Goal: Navigation & Orientation: Find specific page/section

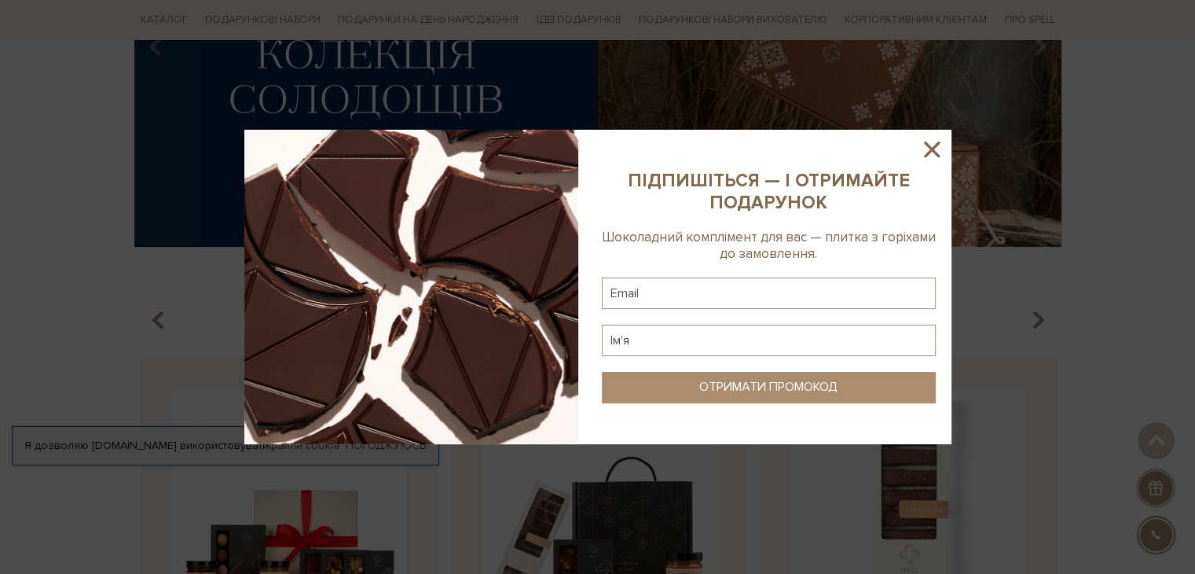
scroll to position [157, 0]
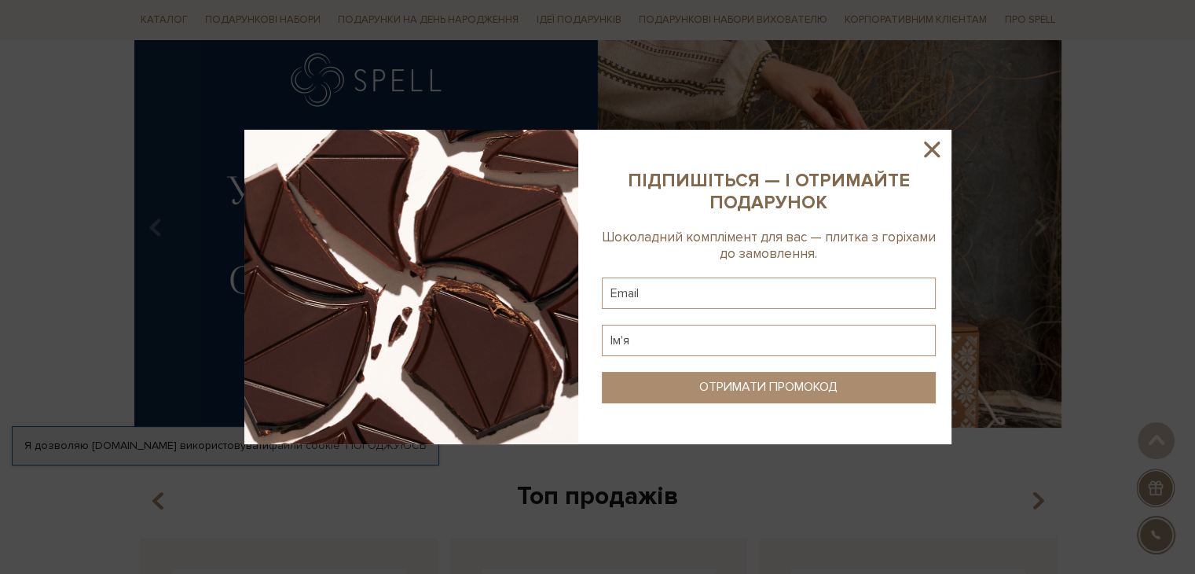
click at [926, 149] on icon at bounding box center [932, 149] width 27 height 27
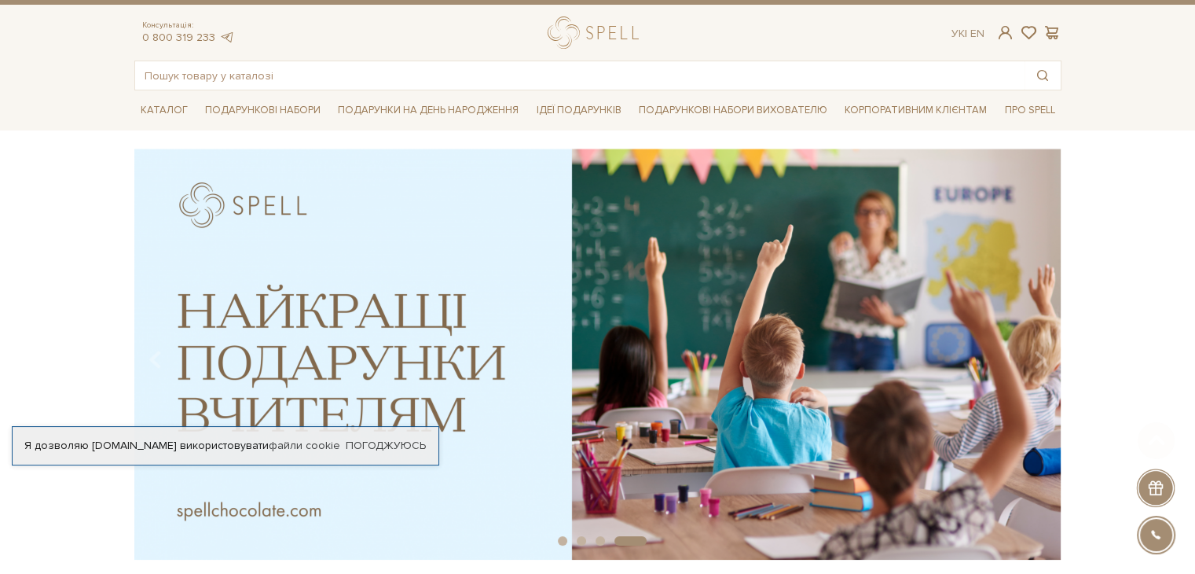
scroll to position [0, 0]
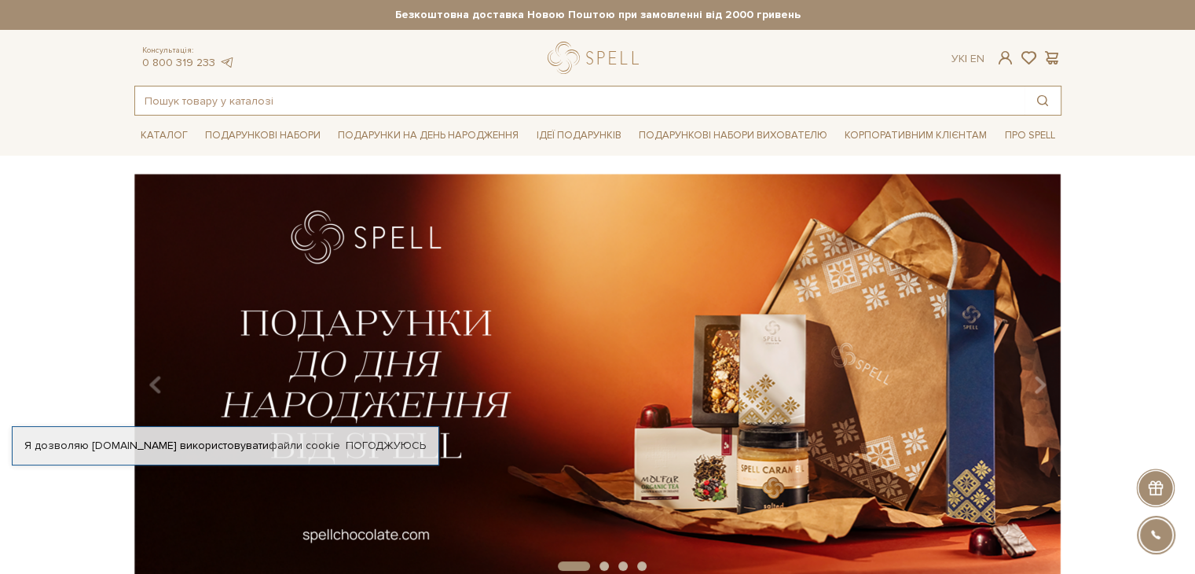
click at [218, 98] on input "text" at bounding box center [580, 100] width 890 height 28
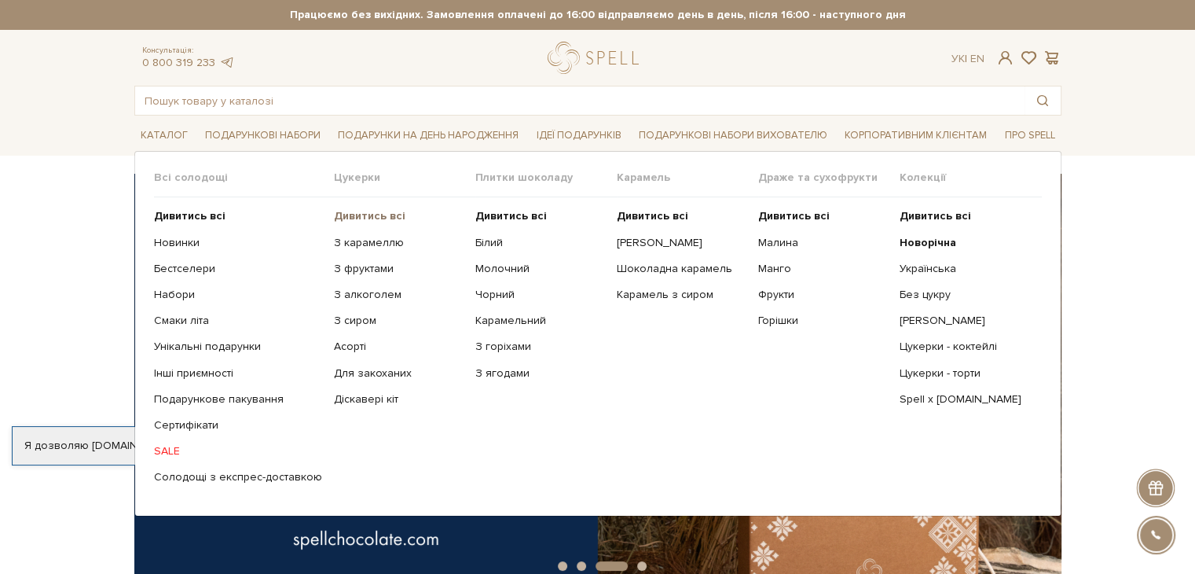
click at [358, 215] on b "Дивитись всі" at bounding box center [370, 215] width 72 height 13
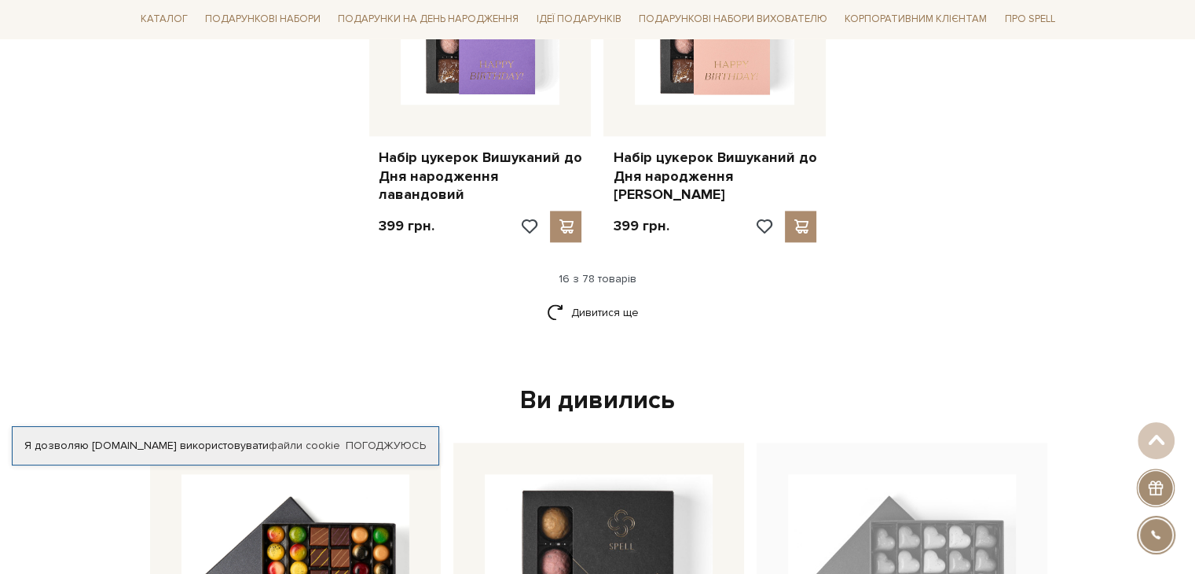
scroll to position [2201, 0]
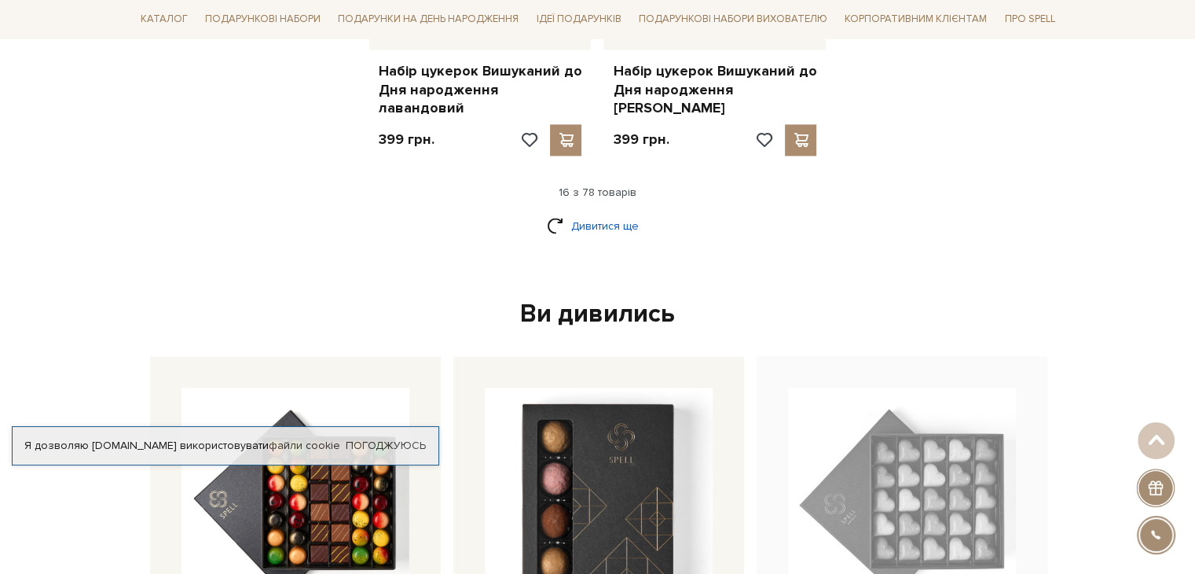
click at [595, 212] on link "Дивитися ще" at bounding box center [598, 226] width 102 height 28
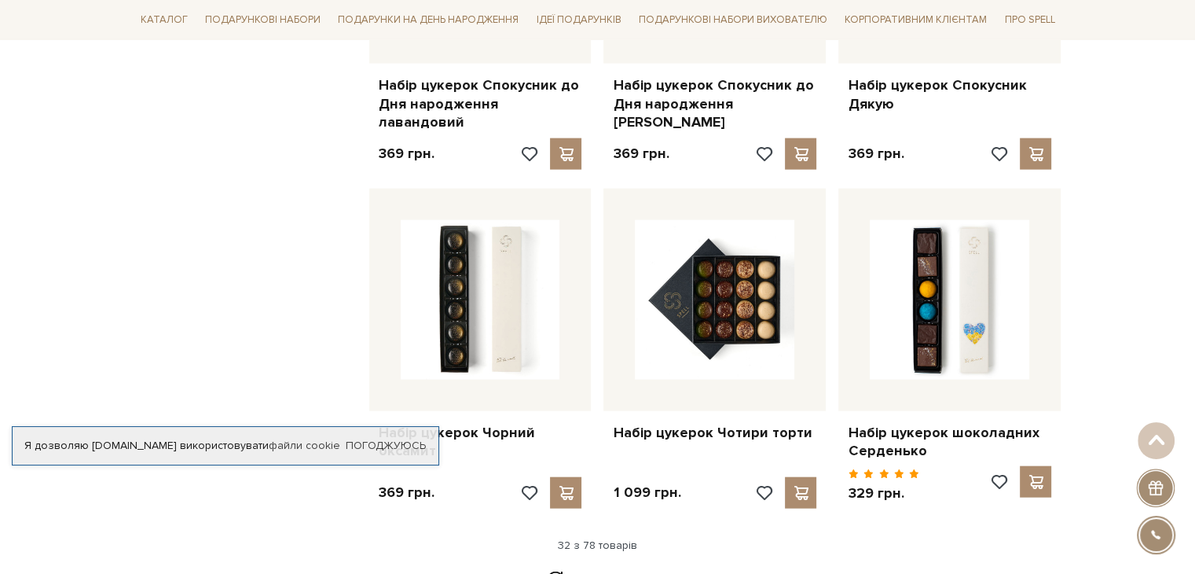
scroll to position [3616, 0]
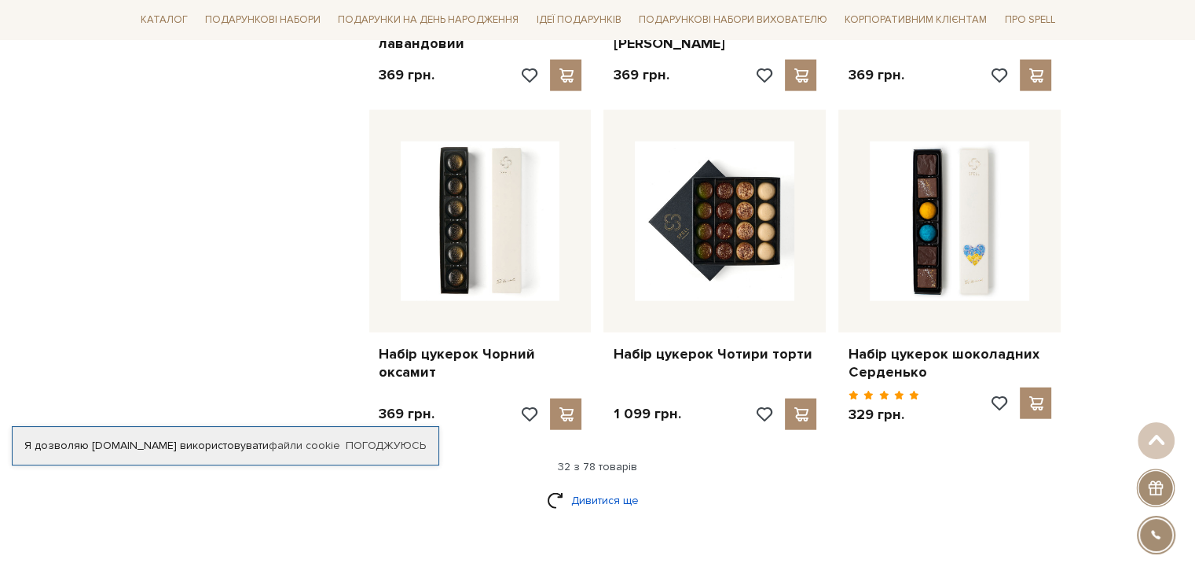
click at [585, 487] on link "Дивитися ще" at bounding box center [598, 501] width 102 height 28
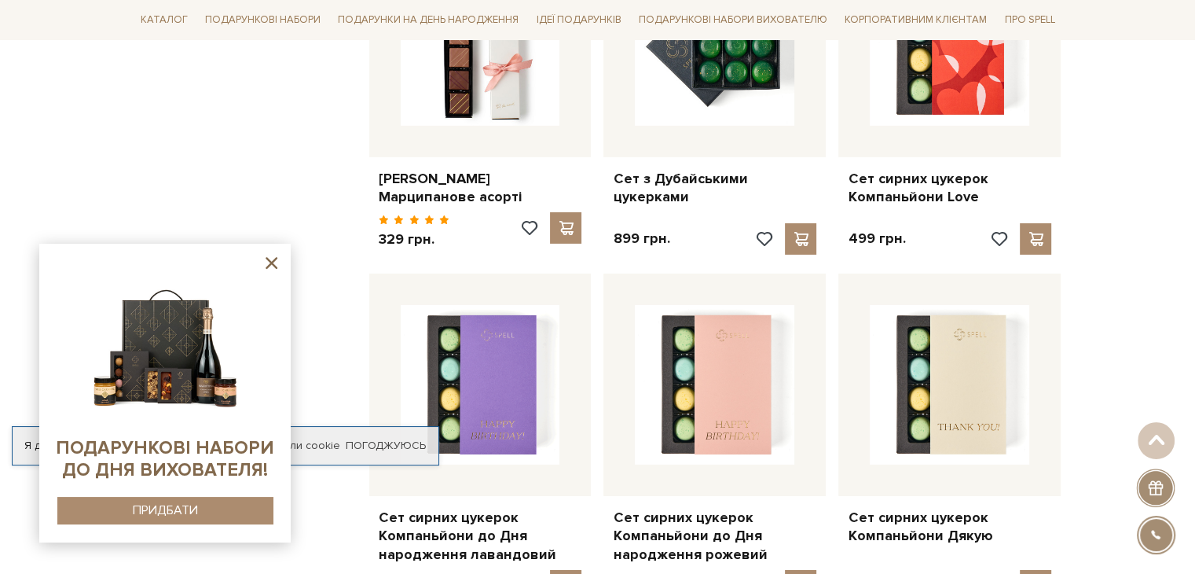
scroll to position [5187, 0]
